Goal: Task Accomplishment & Management: Complete application form

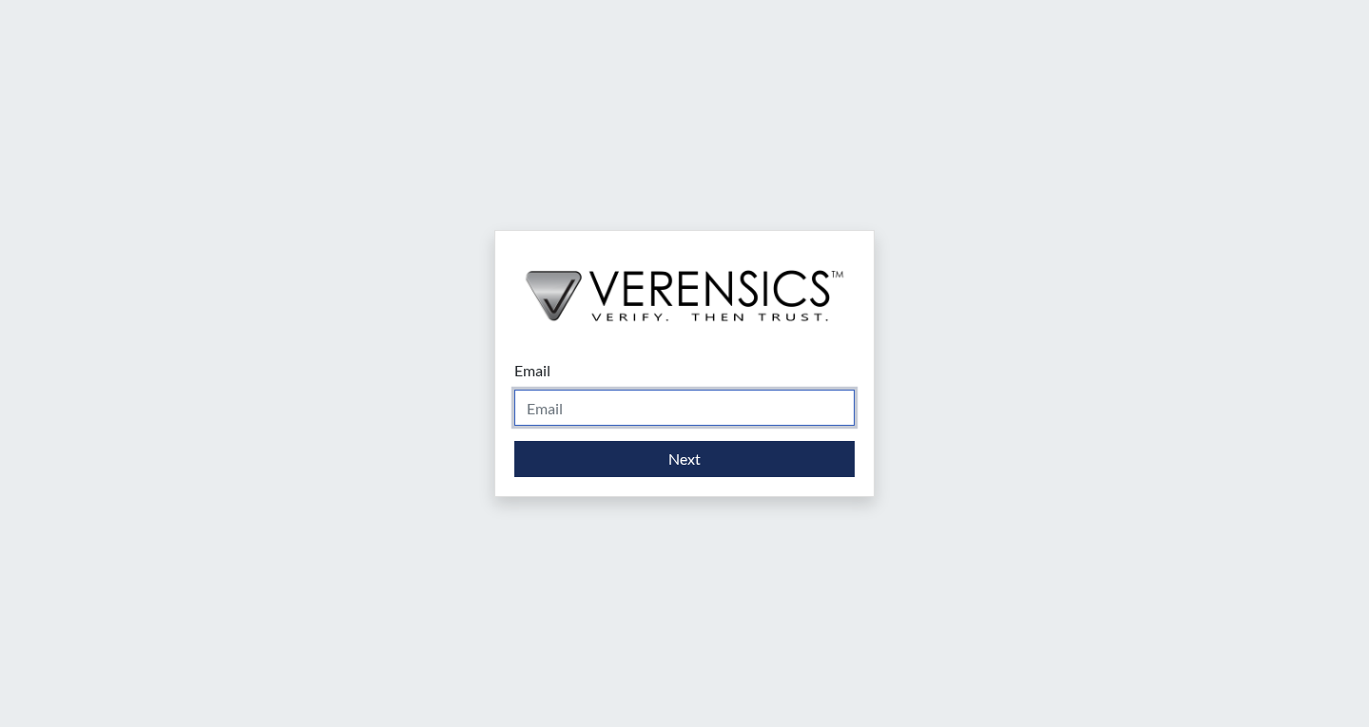
click at [597, 409] on input "Email" at bounding box center [684, 408] width 340 height 36
type input "[PERSON_NAME][EMAIL_ADDRESS][PERSON_NAME][DOMAIN_NAME]"
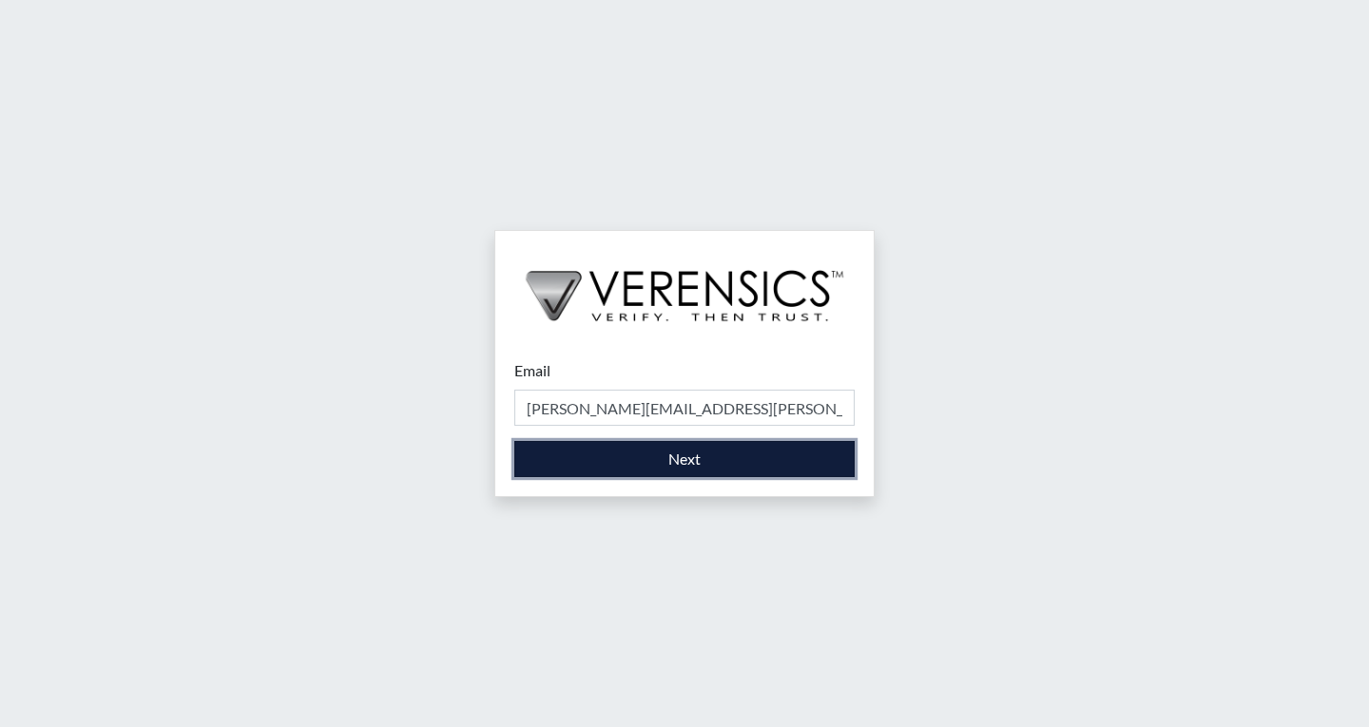
click at [627, 456] on button "Next" at bounding box center [684, 459] width 340 height 36
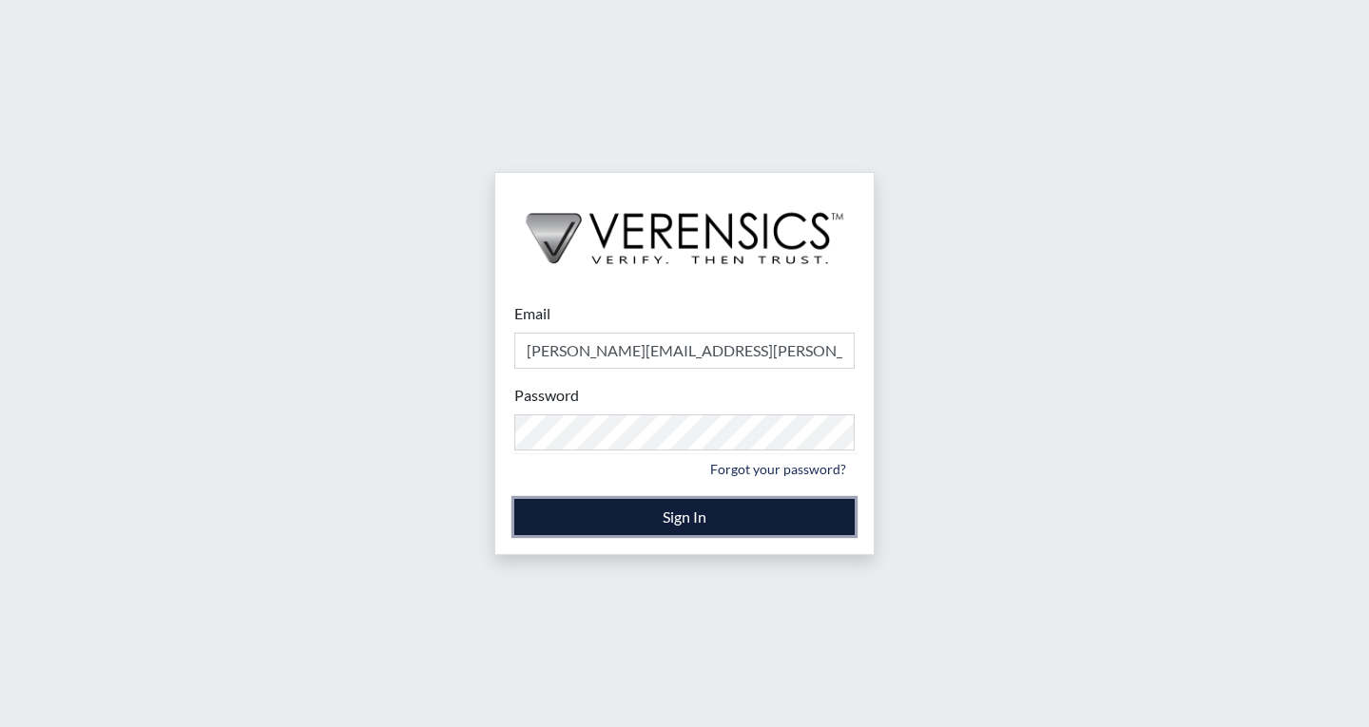
click at [590, 521] on button "Sign In" at bounding box center [684, 517] width 340 height 36
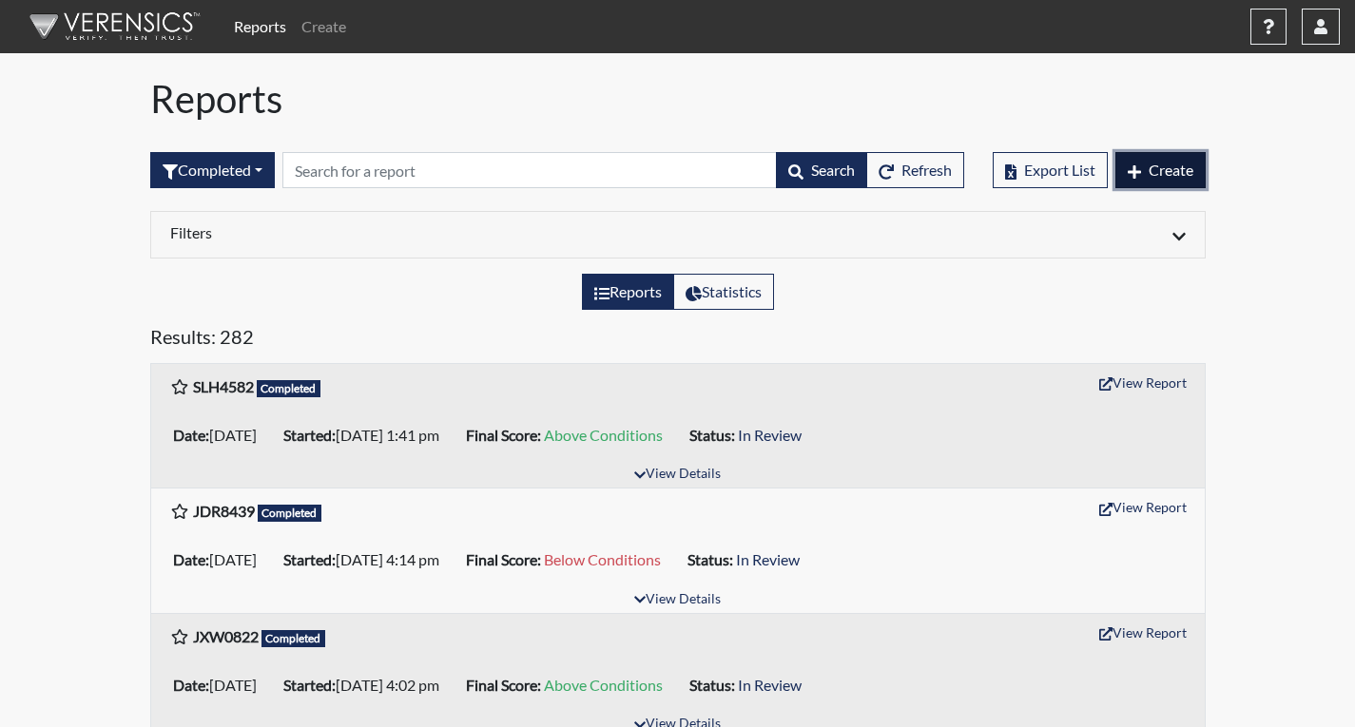
click at [1167, 179] on button "Create" at bounding box center [1160, 170] width 90 height 36
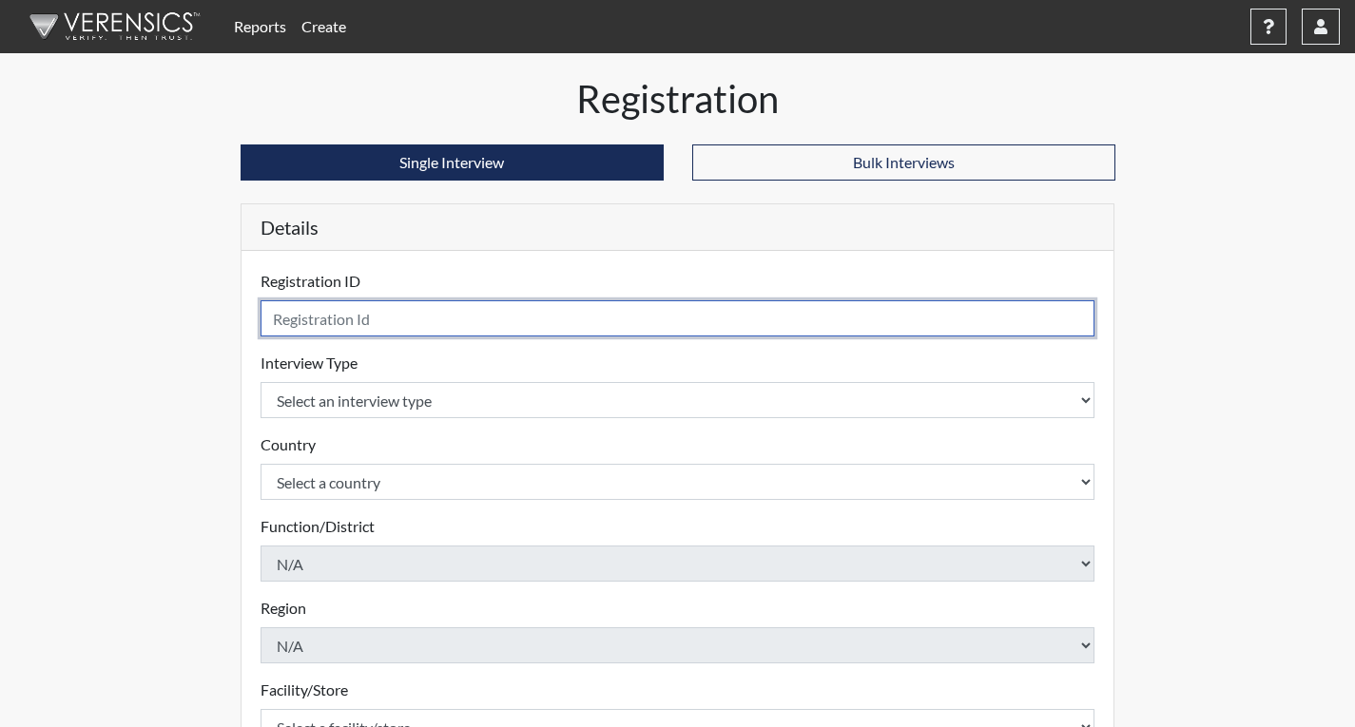
click at [371, 322] on input "text" at bounding box center [678, 318] width 835 height 36
type input "LOR1902"
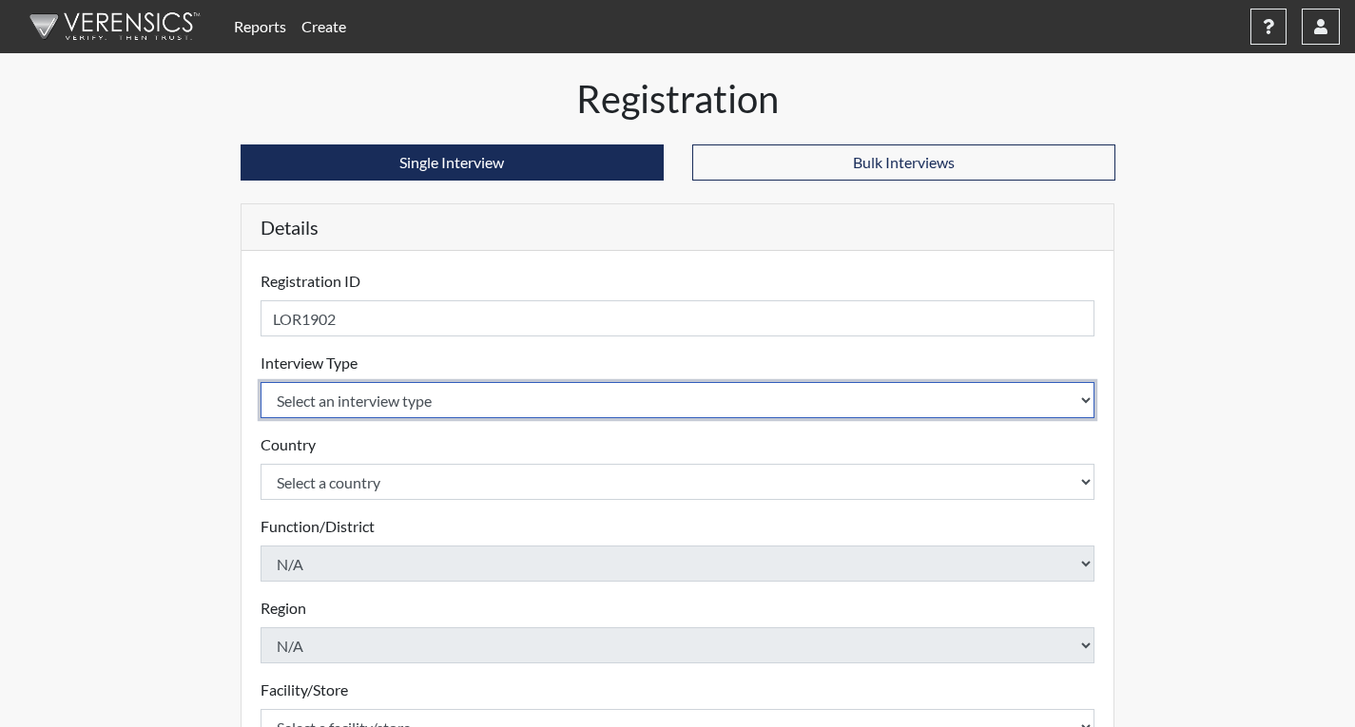
click at [376, 402] on select "Select an interview type Corrections Pre-Employment" at bounding box center [678, 400] width 835 height 36
select select "ff733e93-e1bf-11ea-9c9f-0eff0cf7eb8f"
click at [261, 382] on select "Select an interview type Corrections Pre-Employment" at bounding box center [678, 400] width 835 height 36
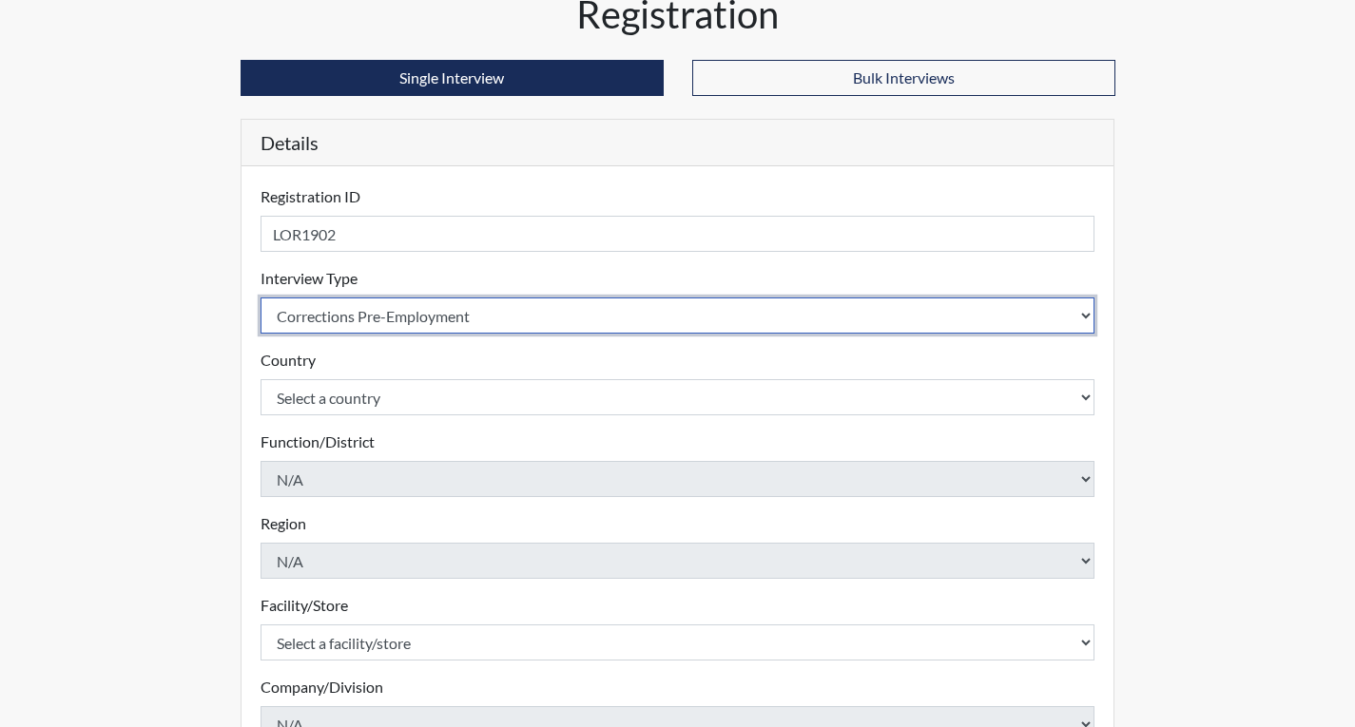
scroll to position [190, 0]
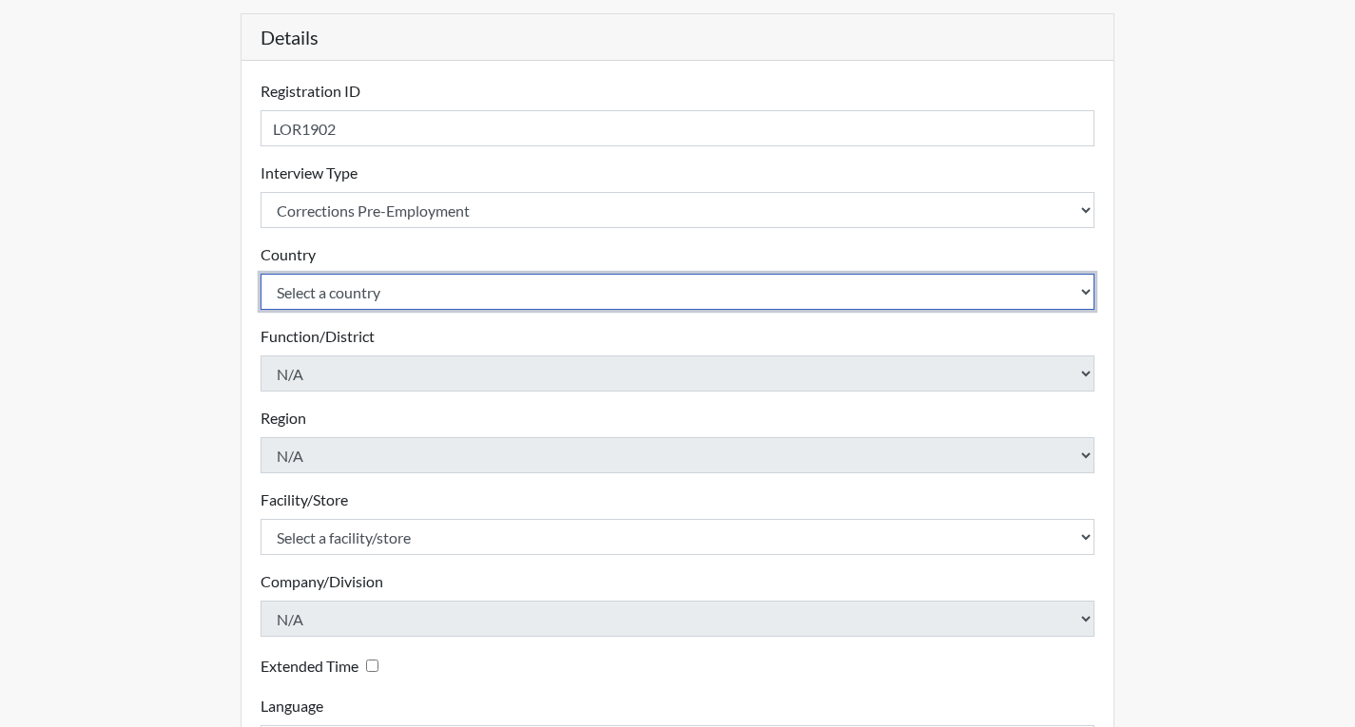
click at [351, 291] on select "Select a country [GEOGRAPHIC_DATA] [GEOGRAPHIC_DATA]" at bounding box center [678, 292] width 835 height 36
select select "united-states-of-[GEOGRAPHIC_DATA]"
click at [261, 274] on select "Select a country [GEOGRAPHIC_DATA] [GEOGRAPHIC_DATA]" at bounding box center [678, 292] width 835 height 36
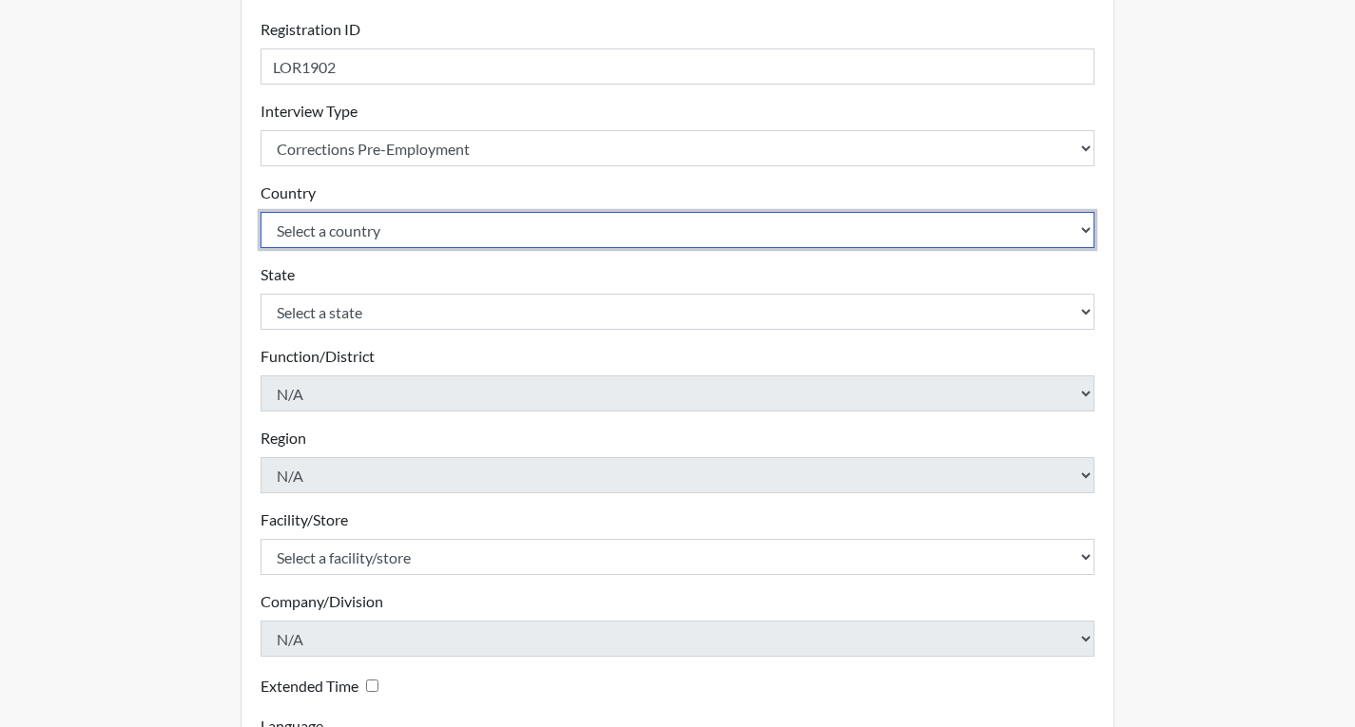
scroll to position [285, 0]
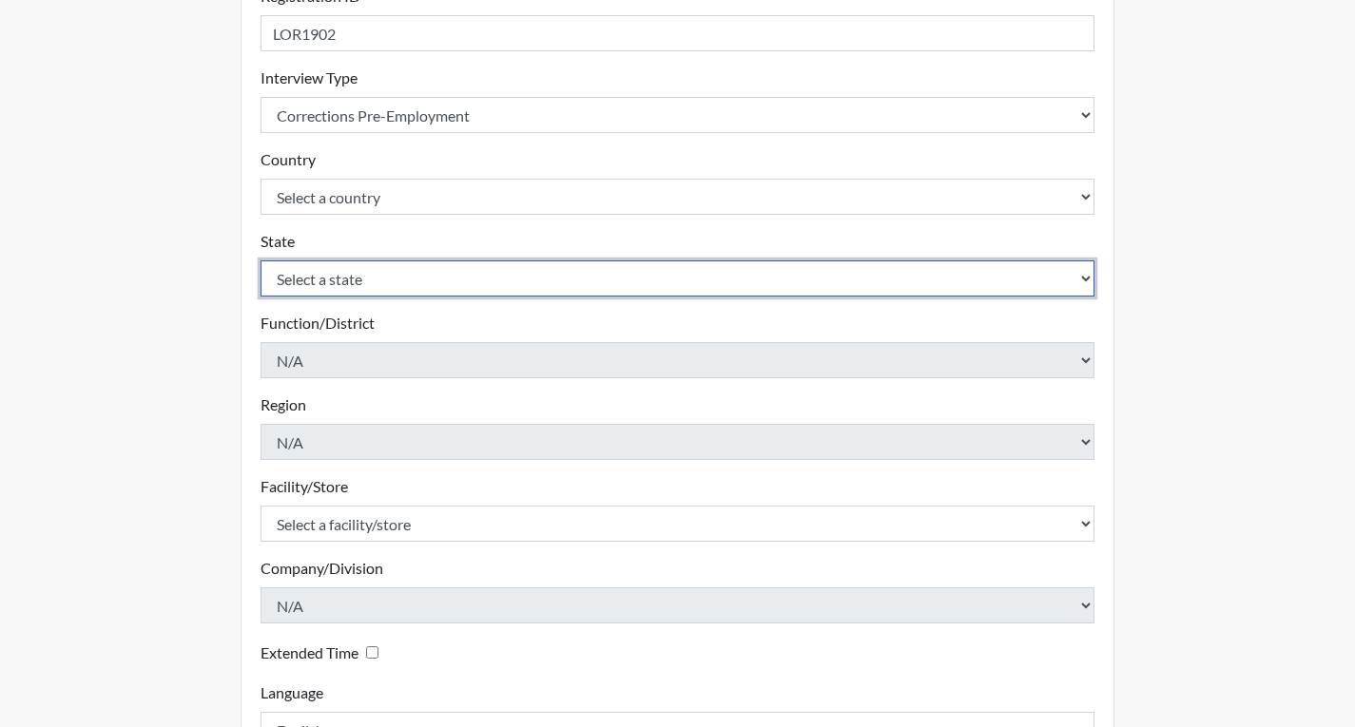
click at [325, 280] on select "Select a state [US_STATE] [US_STATE] [US_STATE] [US_STATE] [US_STATE] [US_STATE…" at bounding box center [678, 279] width 835 height 36
select select "GA"
click at [261, 261] on select "Select a state [US_STATE] [US_STATE] [US_STATE] [US_STATE] [US_STATE] [US_STATE…" at bounding box center [678, 279] width 835 height 36
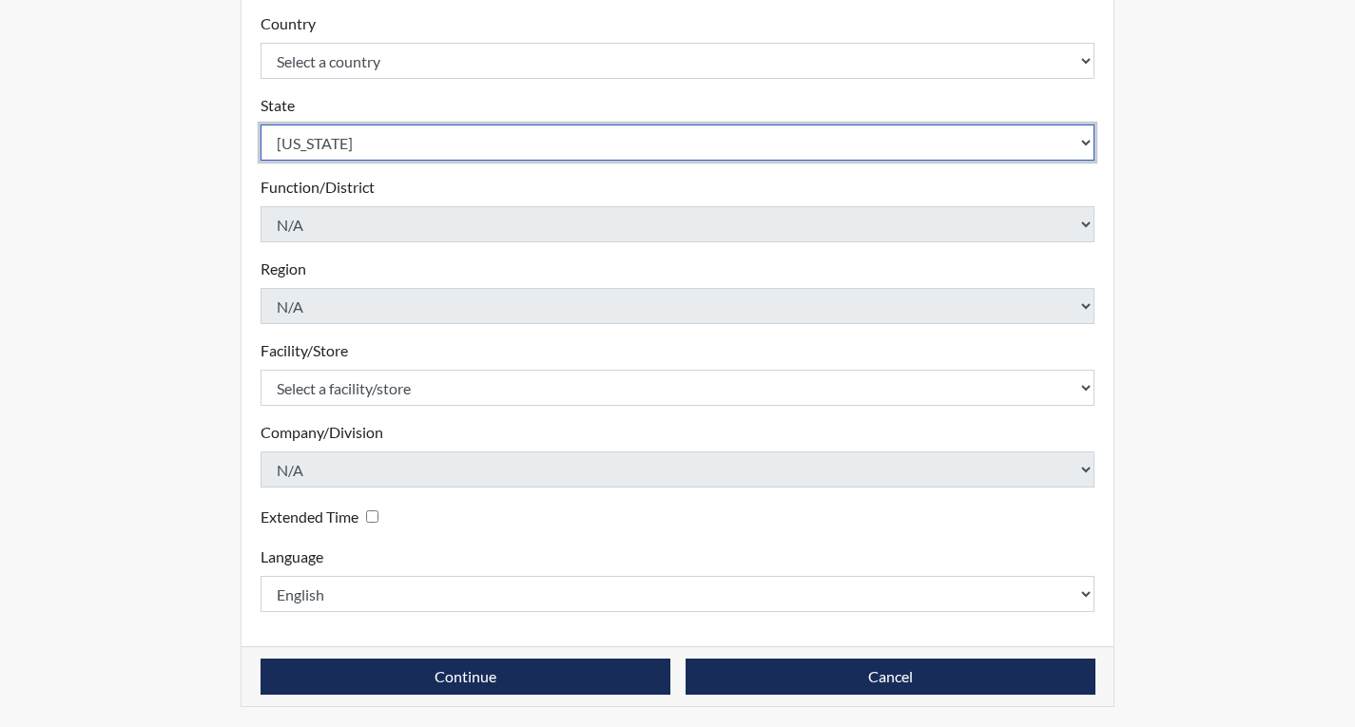
scroll to position [424, 0]
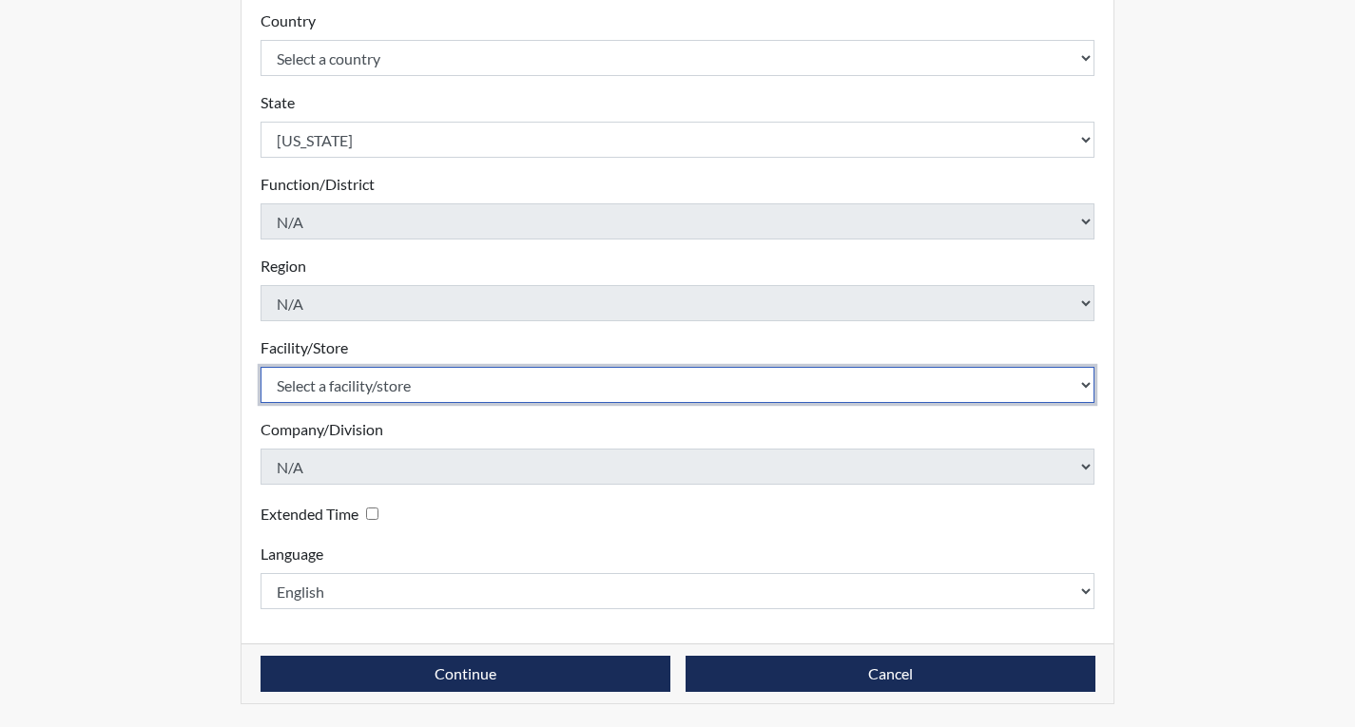
click at [423, 382] on select "Select a facility/store [PERSON_NAME]" at bounding box center [678, 385] width 835 height 36
select select "022d70d9-6788-4b21-95d9-d3ba1afe1ec8"
click at [261, 367] on select "Select a facility/store [PERSON_NAME]" at bounding box center [678, 385] width 835 height 36
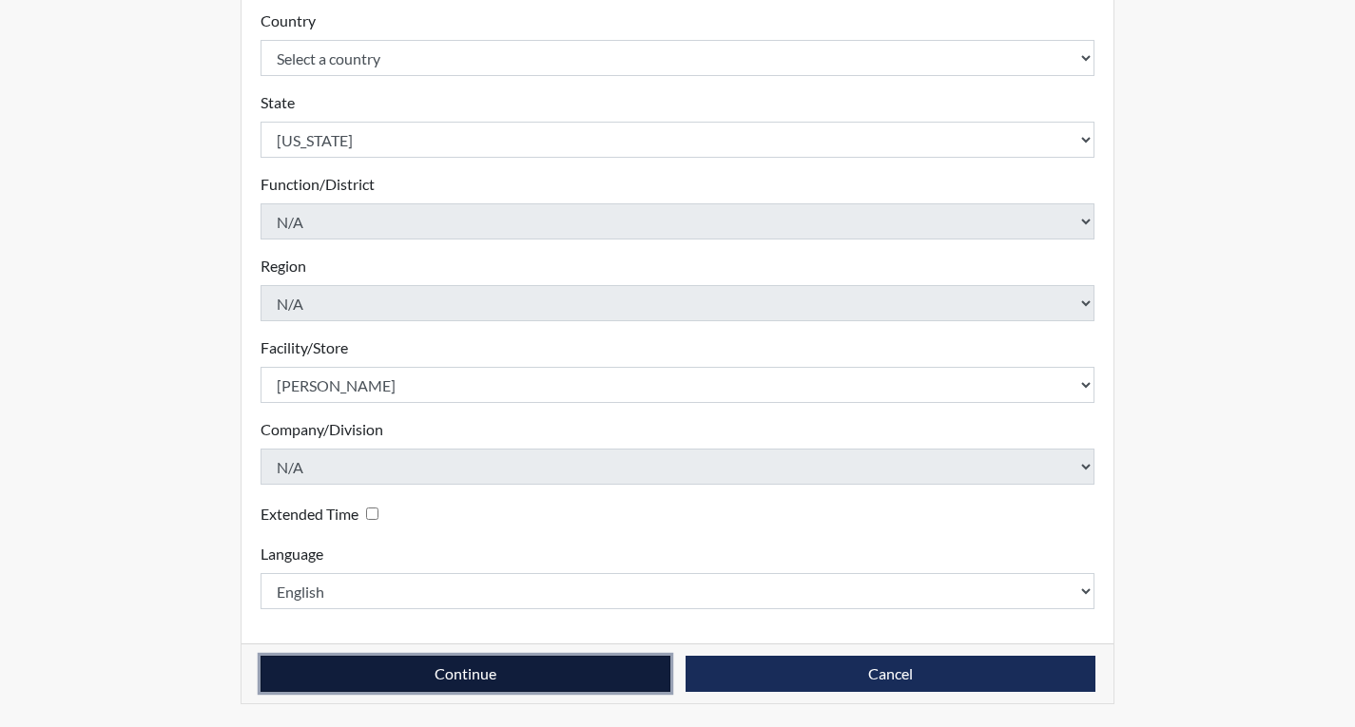
click at [509, 676] on button "Continue" at bounding box center [466, 674] width 410 height 36
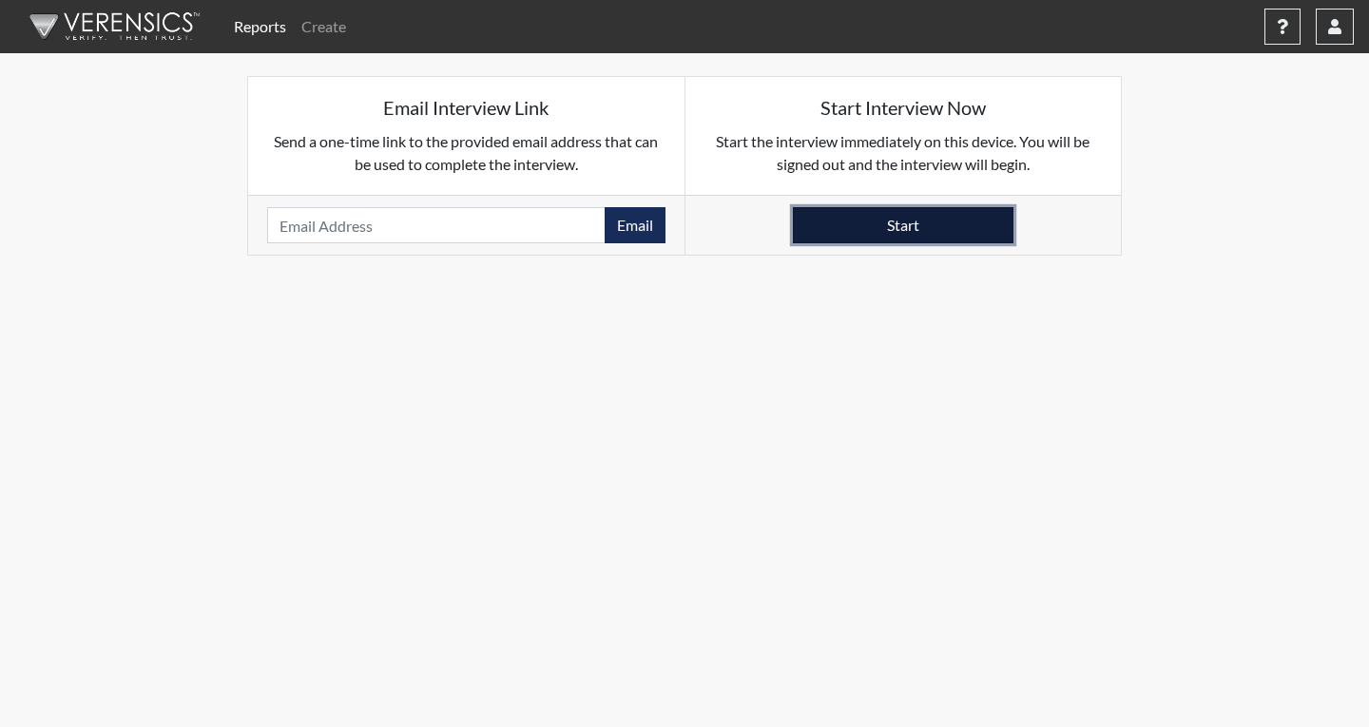
click at [838, 242] on button "Start" at bounding box center [903, 225] width 221 height 36
